Goal: Task Accomplishment & Management: Use online tool/utility

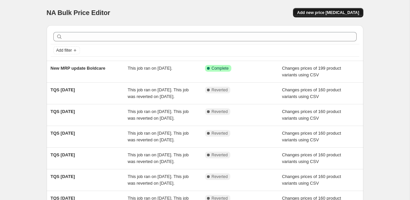
click at [316, 14] on span "Add new price [MEDICAL_DATA]" at bounding box center [328, 12] width 62 height 5
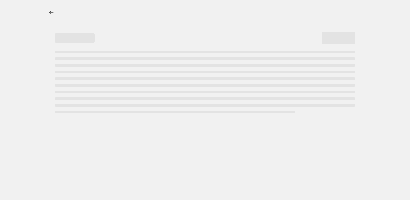
select select "percentage"
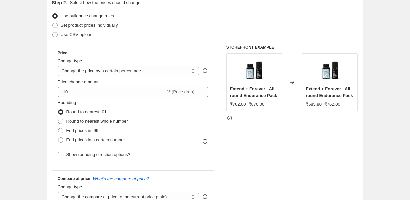
scroll to position [83, 0]
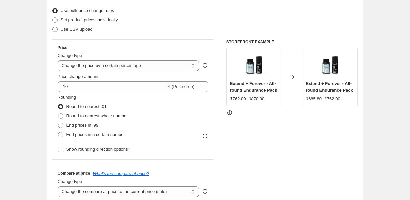
click at [80, 27] on span "Use CSV upload" at bounding box center [77, 29] width 32 height 5
click at [53, 27] on input "Use CSV upload" at bounding box center [52, 27] width 0 height 0
radio input "true"
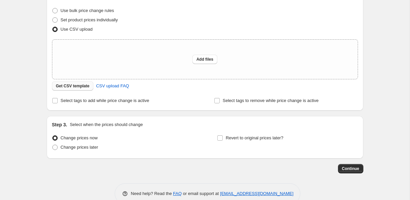
click at [77, 88] on span "Get CSV template" at bounding box center [73, 85] width 34 height 5
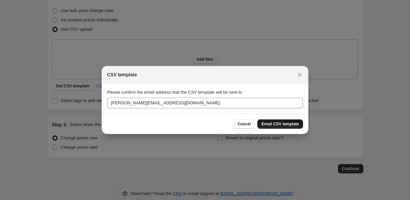
click at [282, 125] on span "Email CSV template" at bounding box center [280, 123] width 38 height 5
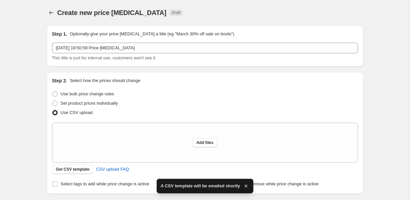
scroll to position [83, 0]
